Goal: Complete application form

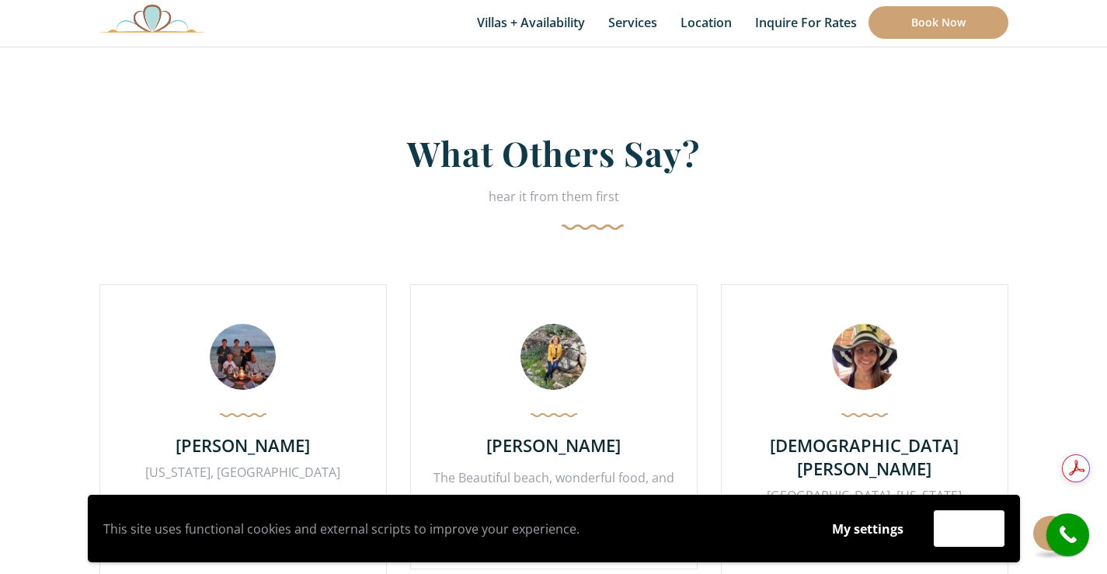
scroll to position [3728, 0]
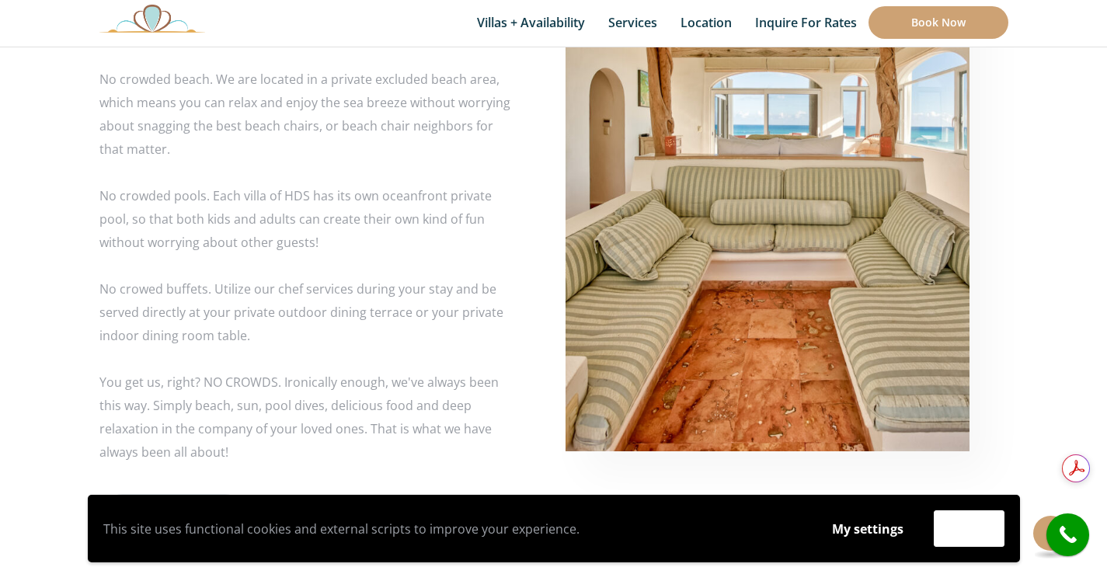
click at [831, 191] on img at bounding box center [767, 148] width 404 height 606
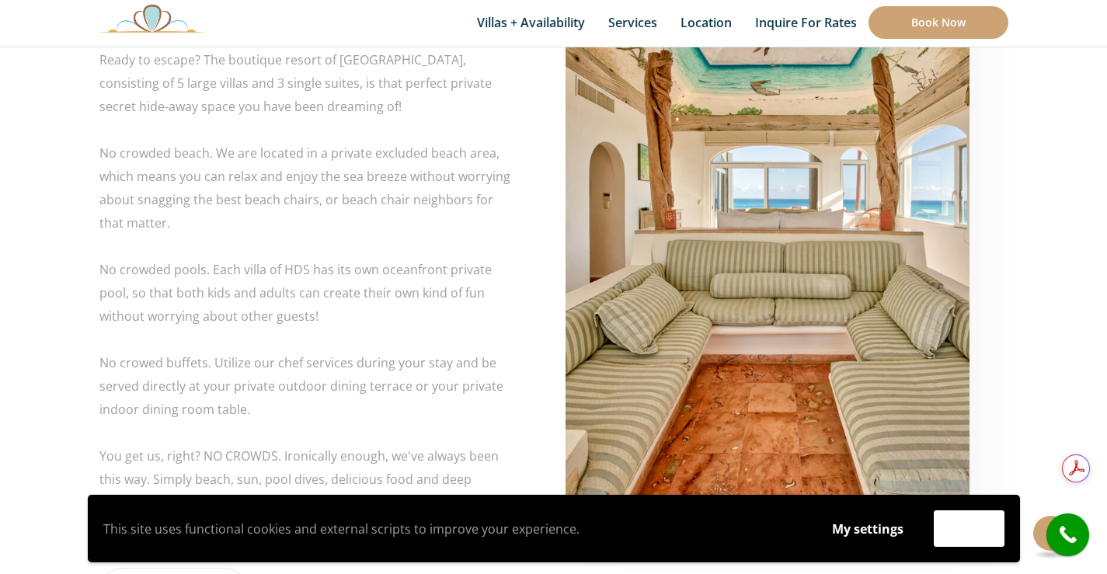
scroll to position [2719, 0]
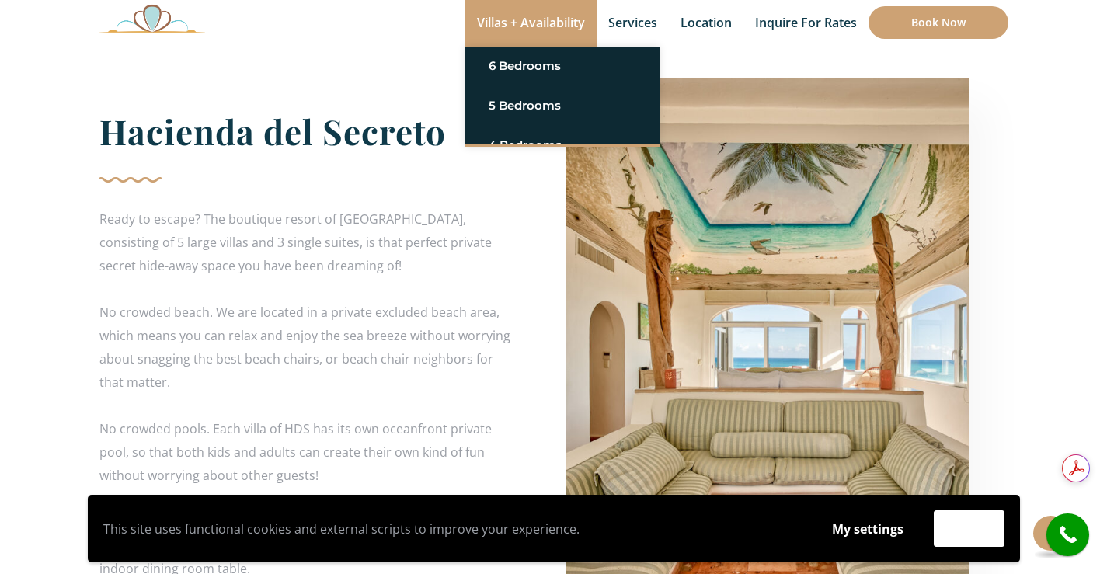
click at [493, 26] on link "Villas + Availability" at bounding box center [530, 23] width 131 height 47
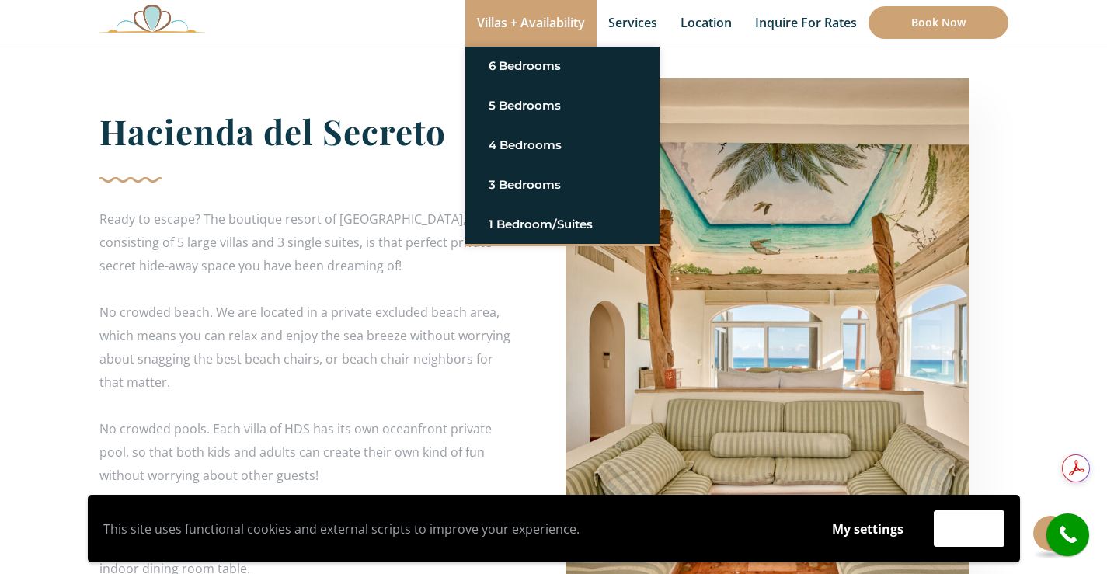
click at [506, 23] on link "Villas + Availability" at bounding box center [530, 23] width 131 height 47
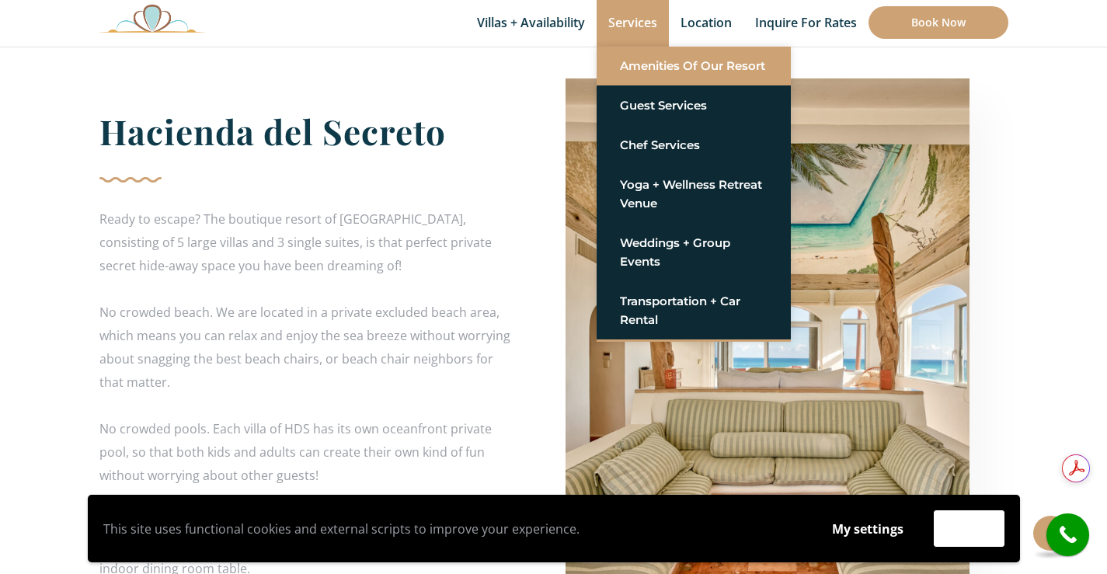
click at [662, 57] on link "Amenities of Our Resort" at bounding box center [694, 66] width 148 height 28
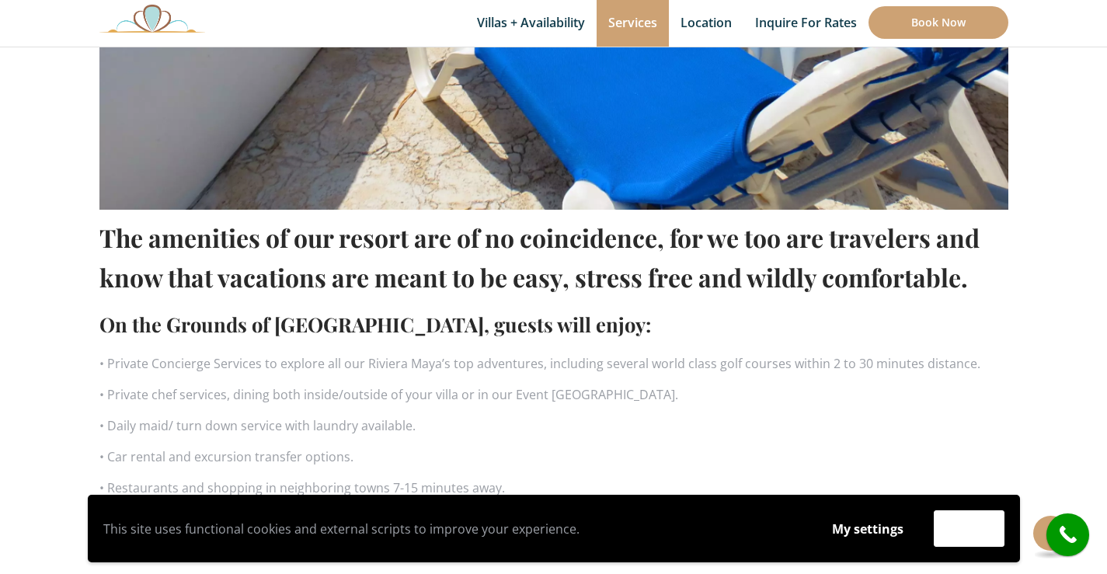
scroll to position [854, 0]
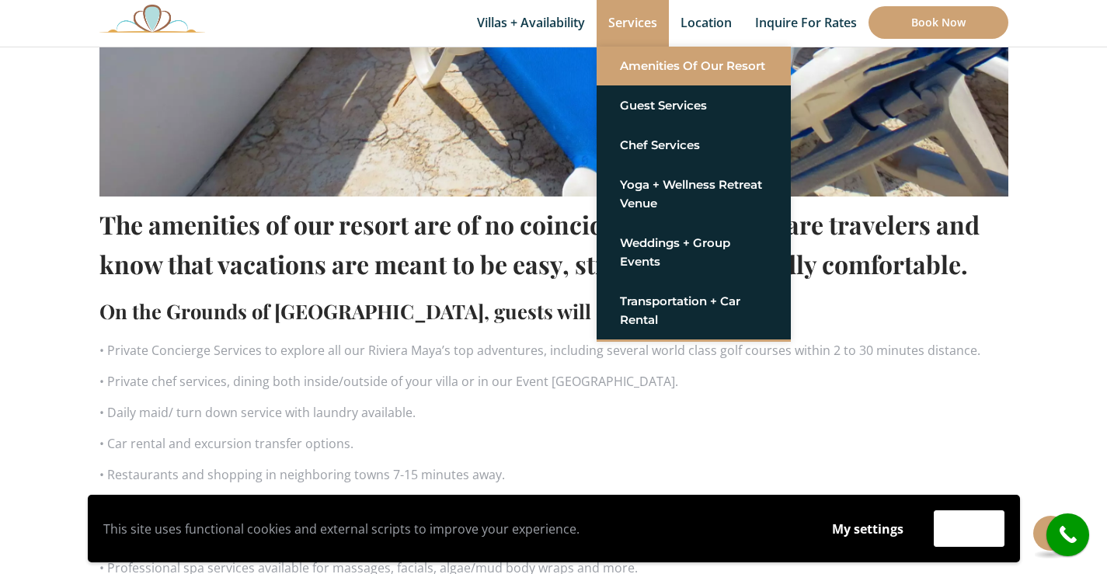
click at [649, 61] on link "Amenities of Our Resort" at bounding box center [694, 66] width 148 height 28
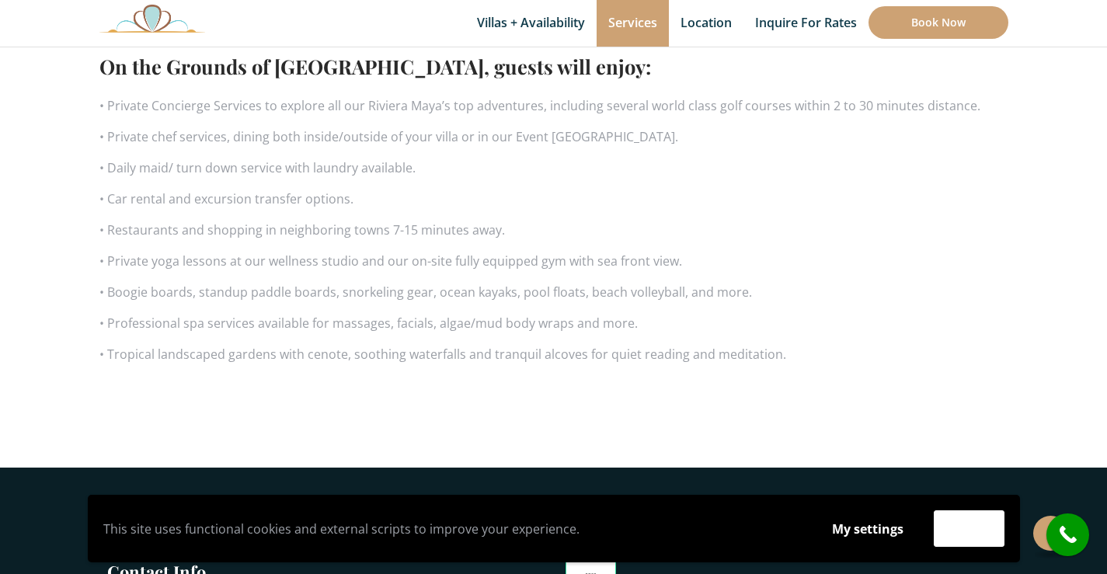
scroll to position [1150, 0]
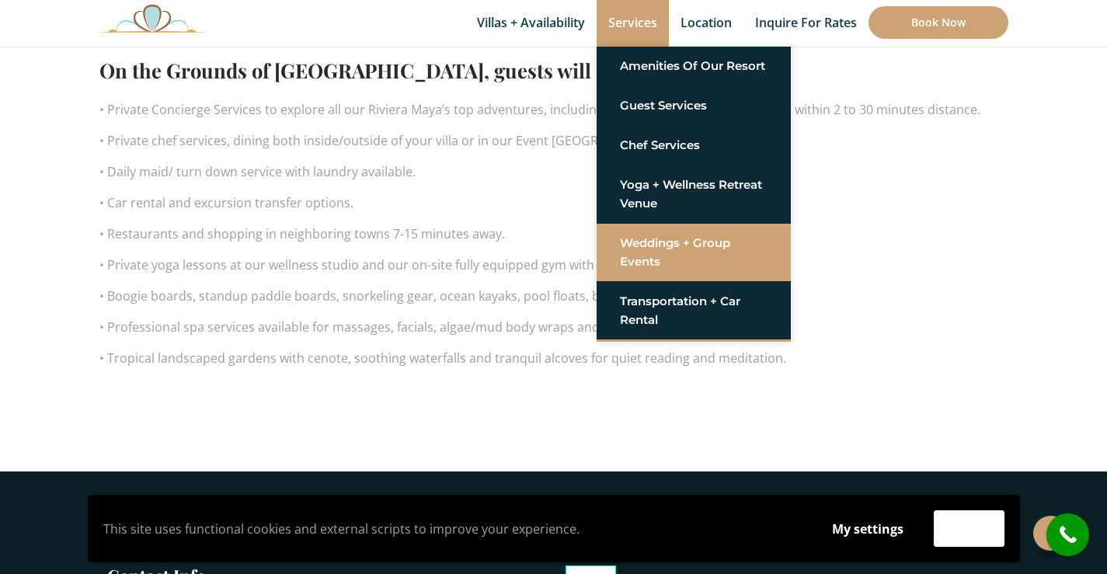
click at [661, 243] on link "Weddings + Group Events" at bounding box center [694, 252] width 148 height 47
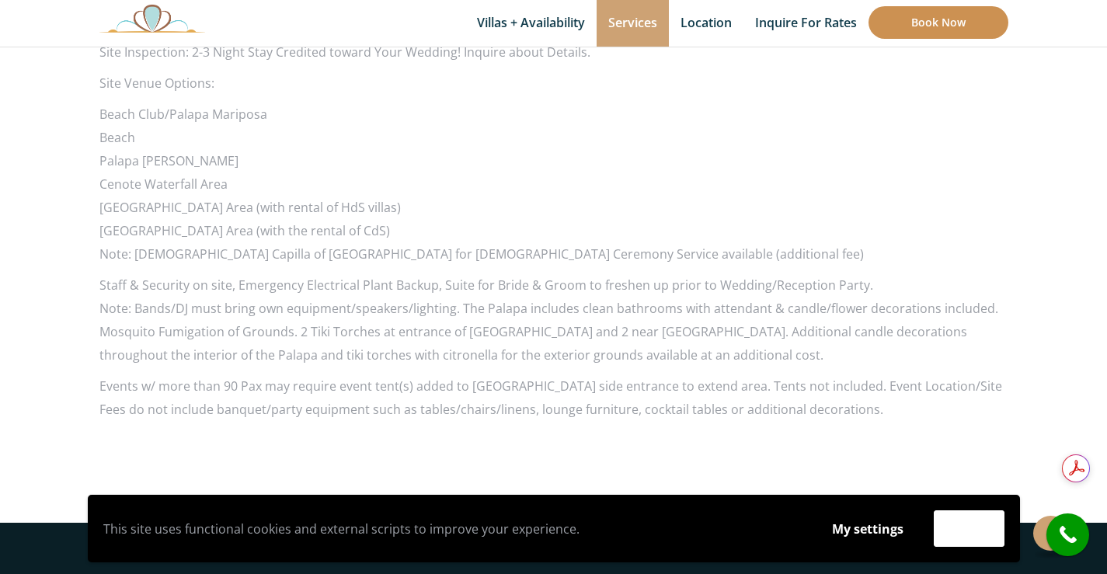
scroll to position [1605, 0]
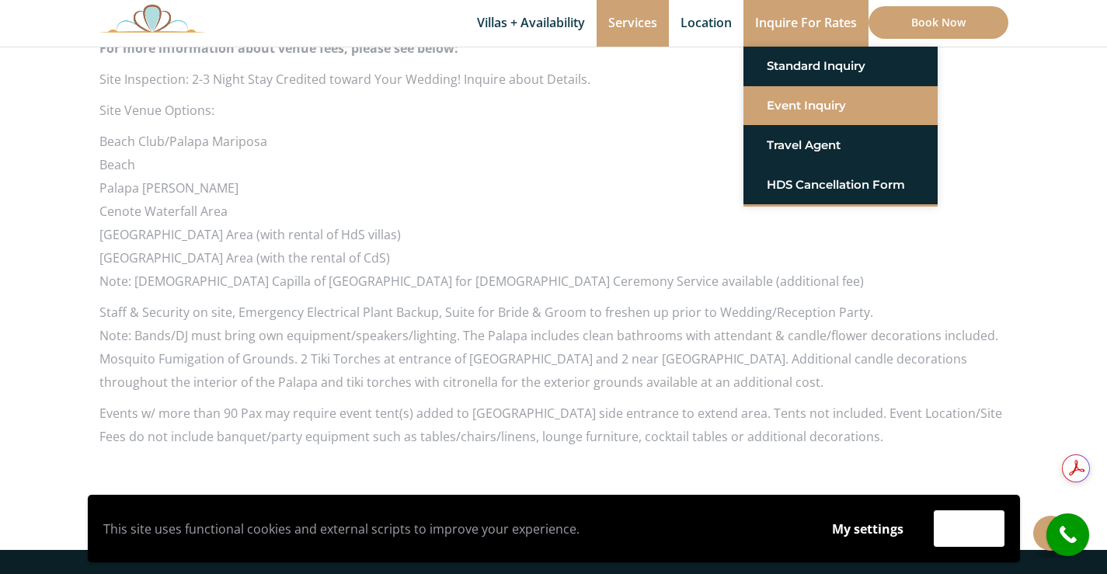
click at [823, 94] on link "Event Inquiry" at bounding box center [841, 106] width 148 height 28
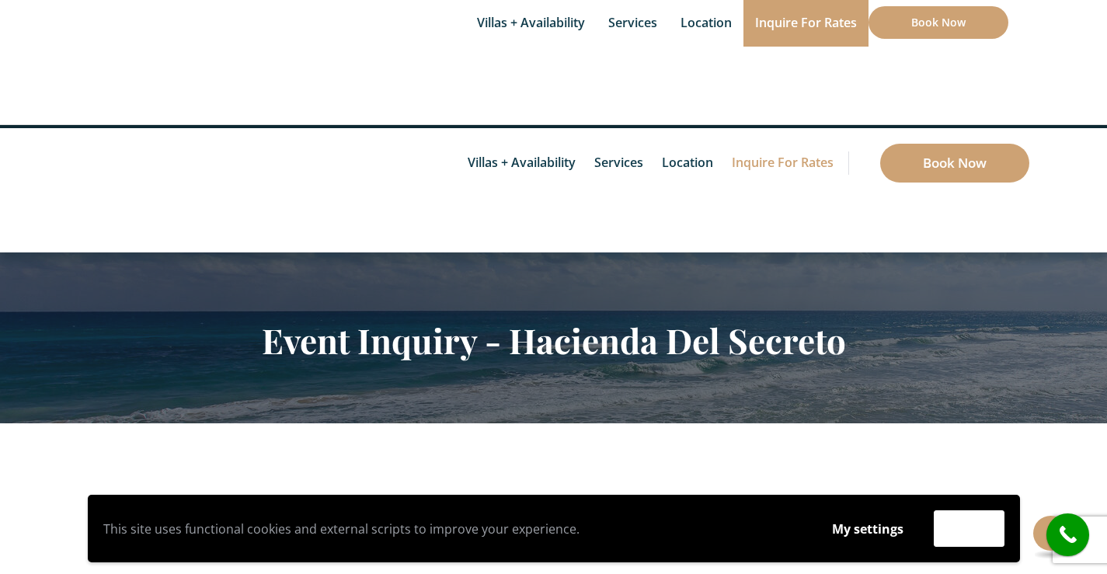
type input "Lauren"
type input "Perez"
type input "la.prz20@gmail.com"
type input "9167309089"
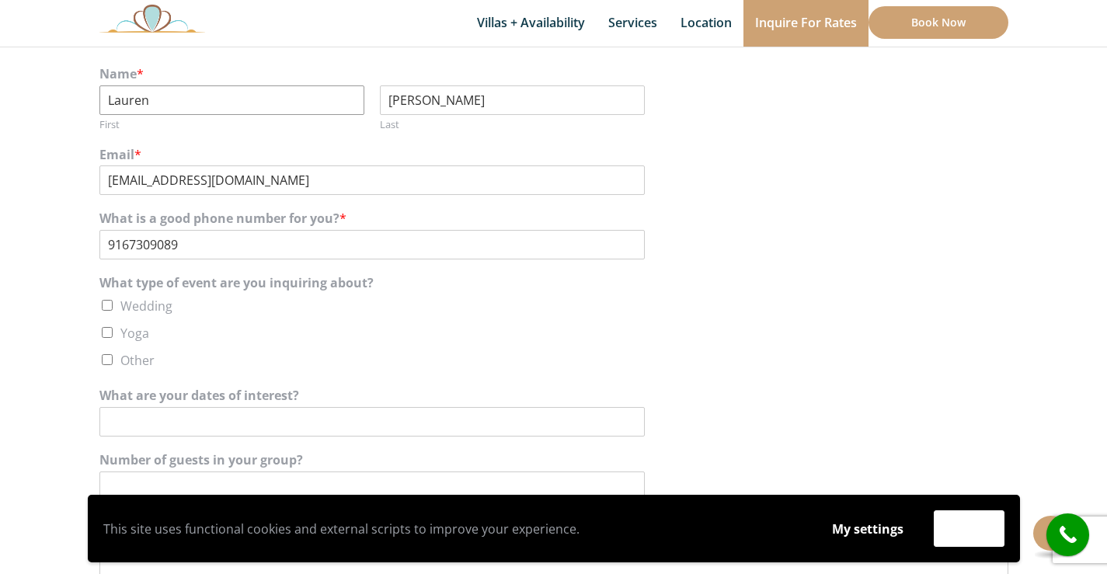
scroll to position [396, 0]
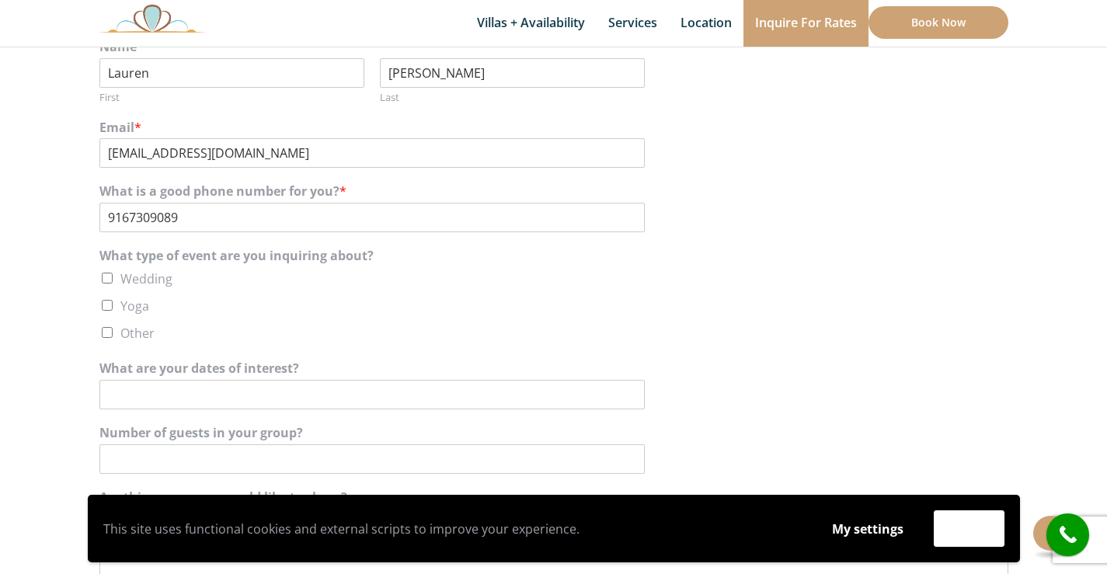
click at [138, 275] on label "Wedding" at bounding box center [146, 278] width 52 height 17
click at [113, 275] on input "Wedding" at bounding box center [107, 278] width 11 height 11
checkbox input "true"
click at [240, 406] on input "What are your dates of interest?" at bounding box center [371, 395] width 545 height 30
type input "L"
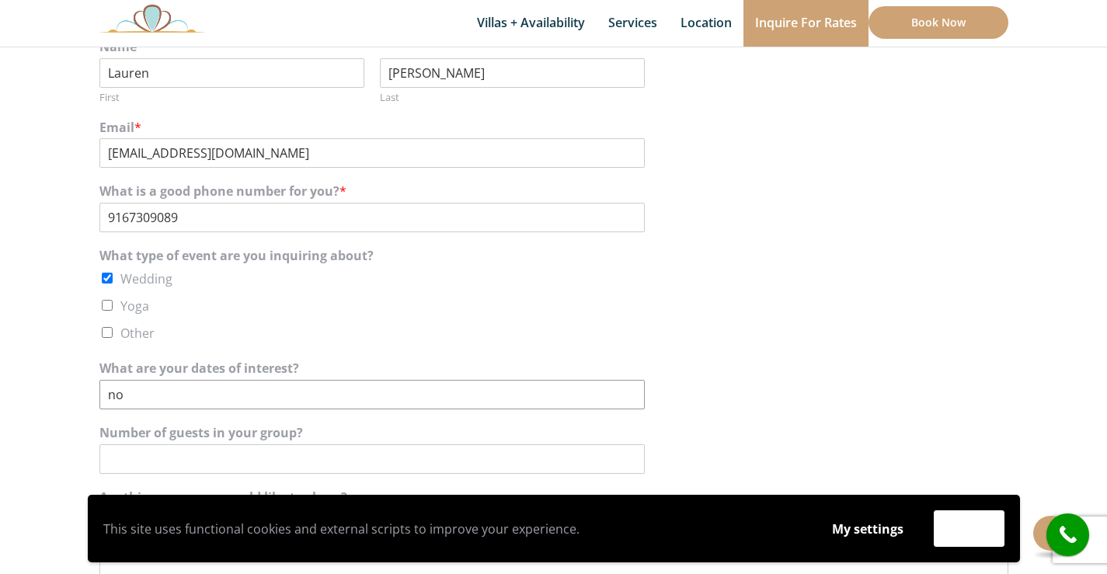
type input "n"
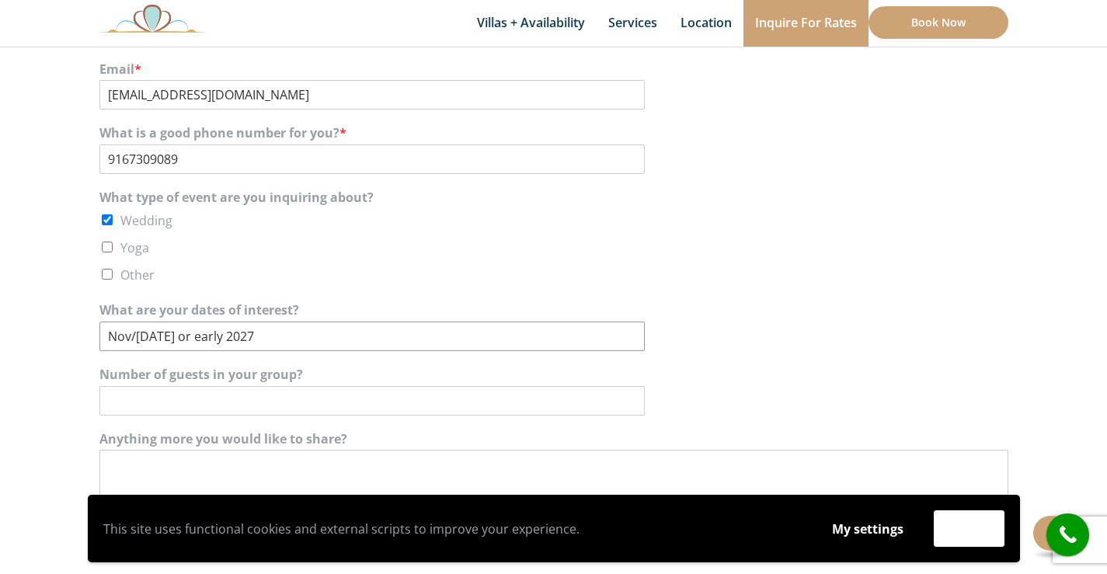
scroll to position [551, 0]
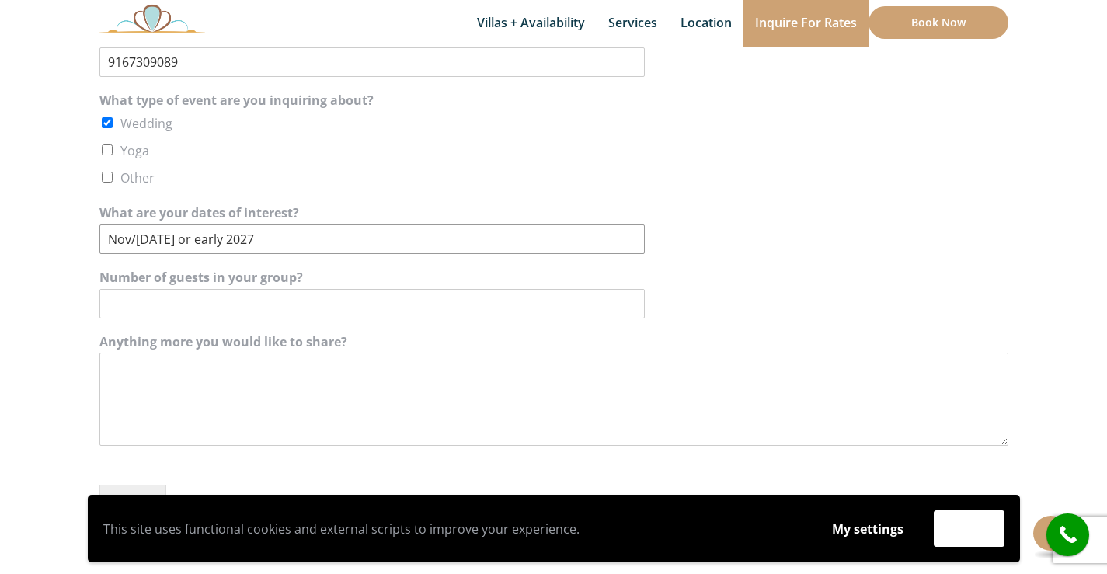
type input "Nov/Dec 2026 or early 2027"
click at [211, 306] on input "Number of guests in your group?" at bounding box center [371, 304] width 545 height 30
type input "approx 30"
click at [322, 384] on textarea "Anything more you would like to share?" at bounding box center [553, 399] width 909 height 93
paste textarea "Hello, I’m interested in learning more about staying at one of your resort/vill…"
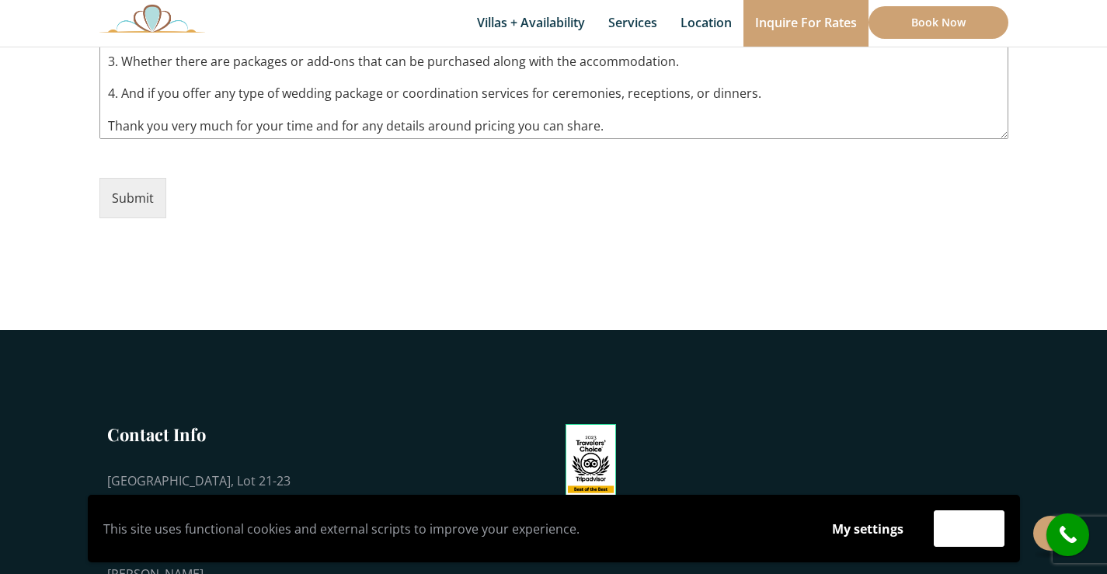
scroll to position [862, 0]
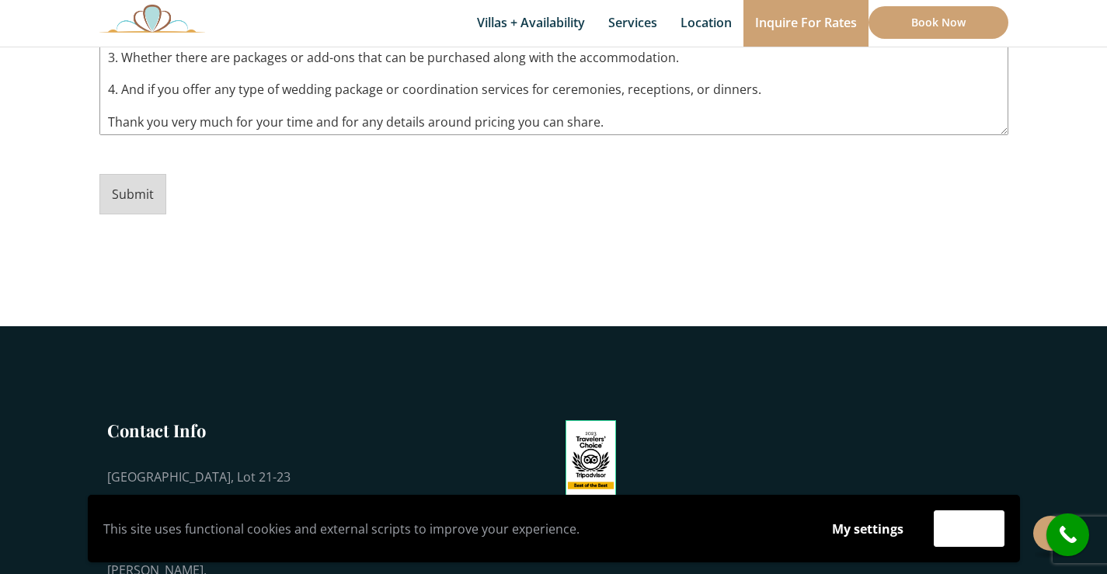
type textarea "Hello, I’m interested in learning more about staying at one of your resort/vill…"
drag, startPoint x: 127, startPoint y: 194, endPoint x: 249, endPoint y: 229, distance: 127.6
click at [127, 195] on button "Submit" at bounding box center [132, 194] width 67 height 40
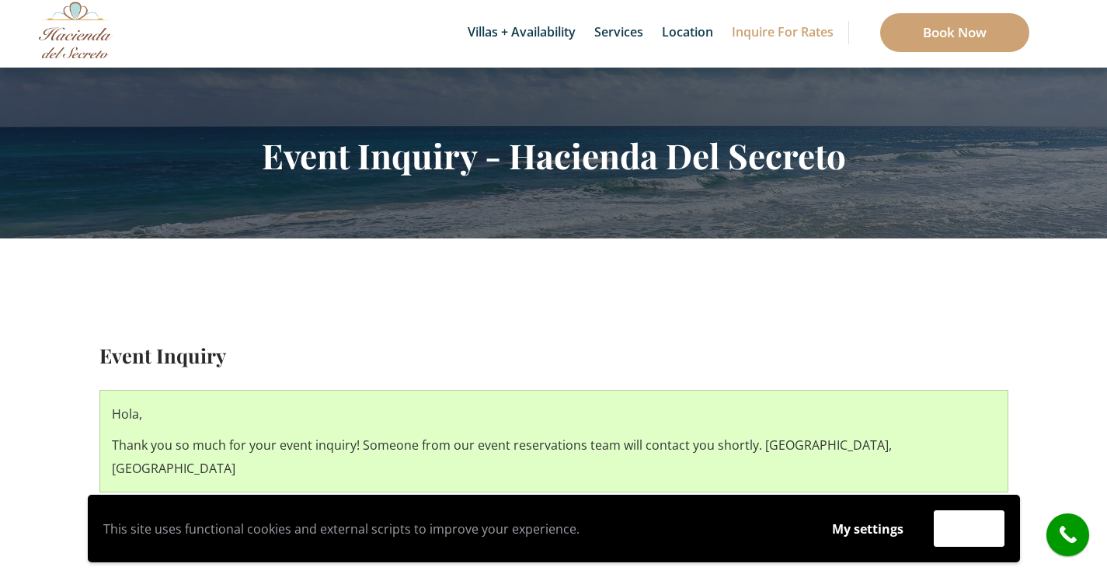
scroll to position [126, 0]
